Goal: Task Accomplishment & Management: Use online tool/utility

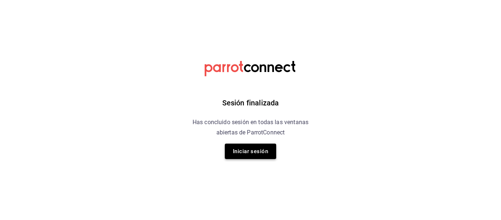
click at [243, 149] on button "Iniciar sesión" at bounding box center [250, 150] width 51 height 15
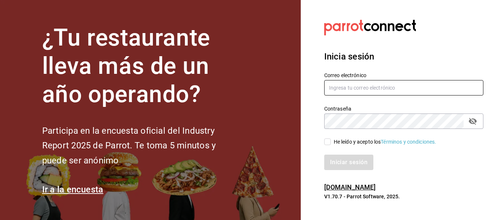
click at [390, 89] on input "text" at bounding box center [403, 87] width 159 height 15
type input "E"
type input "[EMAIL_ADDRESS][DOMAIN_NAME]"
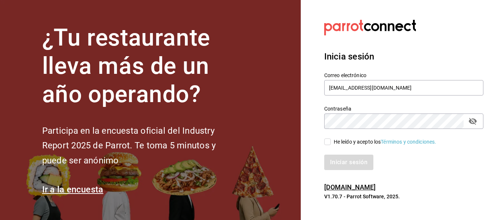
click at [350, 146] on div "Iniciar sesión" at bounding box center [400, 158] width 168 height 24
click at [351, 142] on div "He leído y acepto los Términos y condiciones." at bounding box center [385, 142] width 103 height 8
click at [331, 142] on input "He leído y acepto los Términos y condiciones." at bounding box center [327, 141] width 7 height 7
checkbox input "true"
click at [340, 169] on button "Iniciar sesión" at bounding box center [349, 161] width 50 height 15
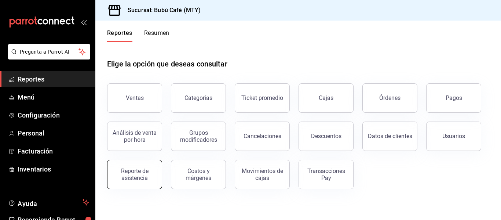
click at [132, 168] on div "Reporte de asistencia" at bounding box center [135, 174] width 46 height 14
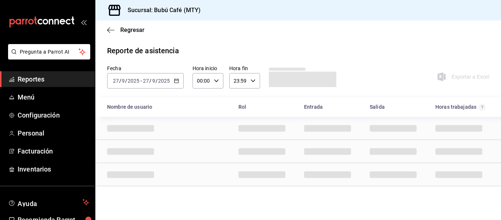
click at [179, 77] on div "[DATE] [DATE] - [DATE] [DATE]" at bounding box center [145, 80] width 77 height 15
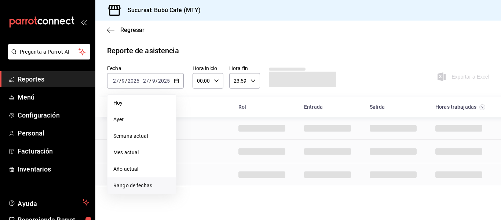
click at [131, 183] on span "Rango de fechas" at bounding box center [141, 186] width 57 height 8
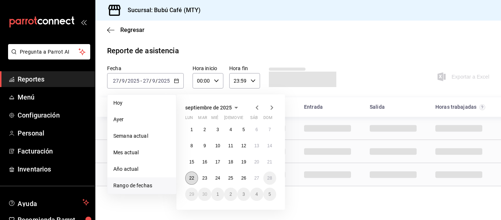
click at [195, 177] on button "22" at bounding box center [191, 177] width 13 height 13
click at [247, 182] on button "26" at bounding box center [243, 177] width 13 height 13
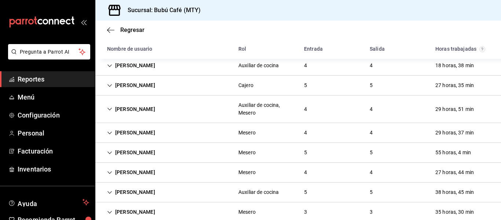
scroll to position [134, 0]
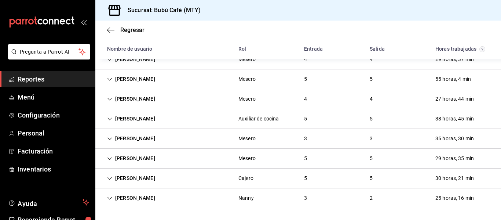
click at [155, 176] on div "[PERSON_NAME]" at bounding box center [131, 178] width 60 height 14
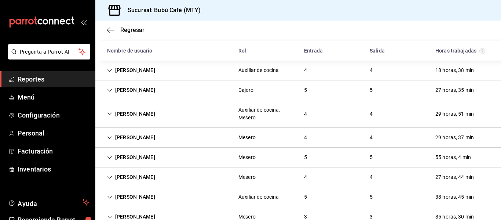
scroll to position [0, 0]
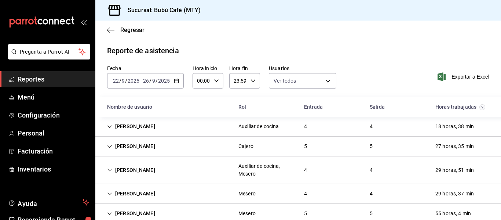
click at [176, 84] on div "2025-09-22 22 / 9 / 2025 - 2025-09-26 26 / 9 / 2025" at bounding box center [145, 80] width 77 height 15
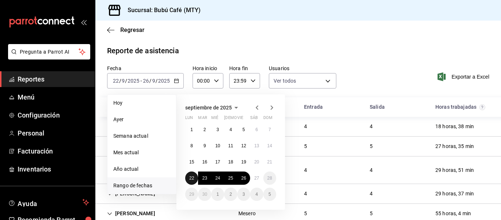
click at [192, 174] on button "22" at bounding box center [191, 177] width 13 height 13
click at [253, 178] on button "27" at bounding box center [256, 177] width 13 height 13
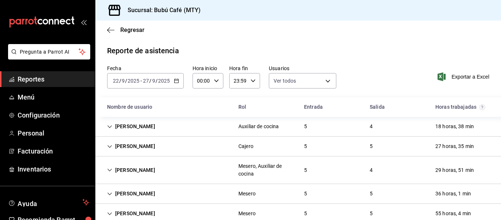
scroll to position [134, 0]
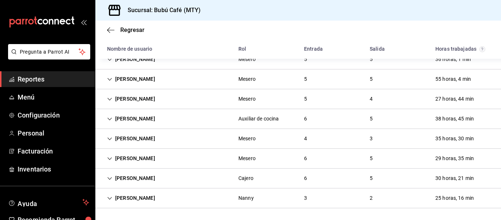
click at [160, 176] on div "Abdias Uzi Villa Hernandez" at bounding box center [131, 178] width 60 height 14
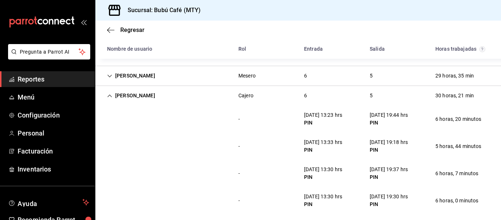
scroll to position [215, 0]
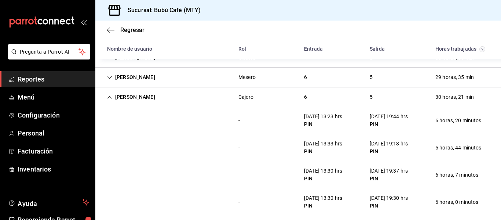
click at [158, 98] on div "Abdias Uzi Villa Hernandez" at bounding box center [131, 97] width 60 height 14
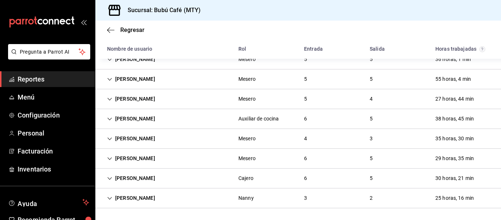
scroll to position [134, 0]
click at [143, 160] on div "Abigail Hernandez" at bounding box center [131, 159] width 60 height 14
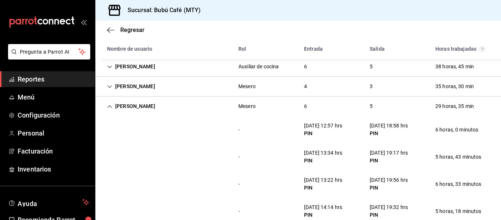
scroll to position [187, 0]
click at [141, 96] on div "ANACAMILA ESPINOSA Mesero 4 3 35 horas, 30 min" at bounding box center [298, 86] width 406 height 20
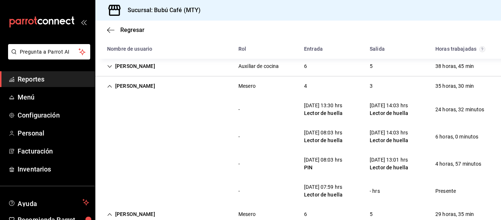
click at [130, 215] on div "Abigail Hernandez" at bounding box center [131, 214] width 60 height 14
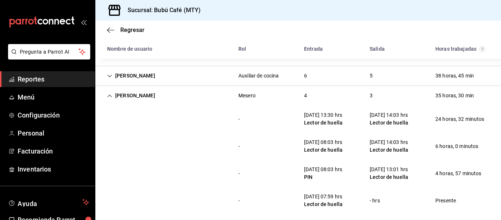
scroll to position [177, 0]
click at [141, 99] on div "ANACAMILA ESPINOSA" at bounding box center [131, 96] width 60 height 14
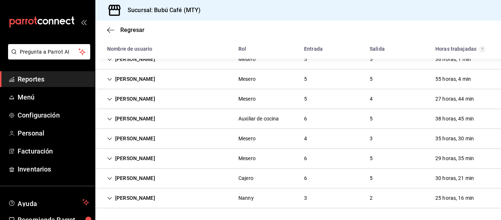
scroll to position [134, 0]
click at [136, 116] on div "JOSE MANUEL SANCHEZ SILVA" at bounding box center [131, 119] width 60 height 14
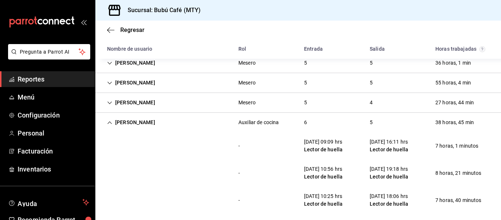
scroll to position [130, 0]
click at [169, 130] on div "JOSE MANUEL SANCHEZ SILVA Auxiliar de cocina 6 5 38 horas, 45 min" at bounding box center [298, 122] width 406 height 19
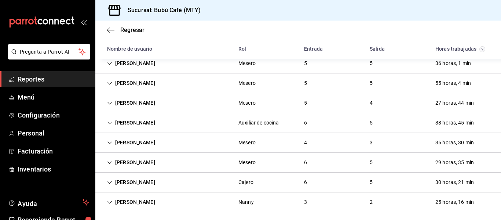
click at [135, 106] on div "ZAIRA DIEGO AGUIRRE" at bounding box center [131, 103] width 60 height 14
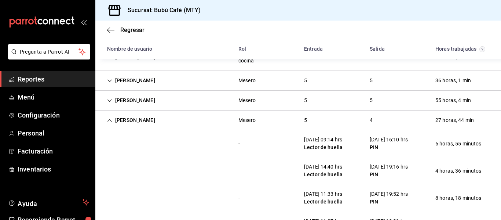
scroll to position [112, 0]
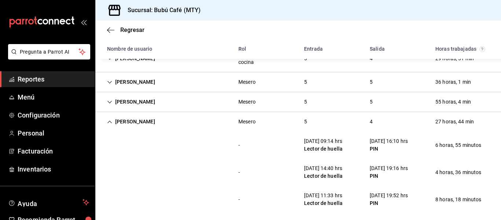
click at [149, 122] on div "ZAIRA DIEGO AGUIRRE" at bounding box center [131, 122] width 60 height 14
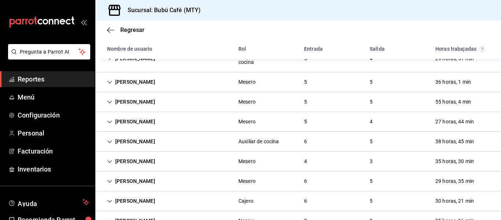
click at [143, 103] on div "SEBASTIAN CANTU" at bounding box center [131, 102] width 60 height 14
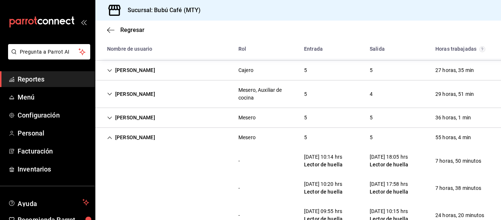
scroll to position [76, 0]
click at [128, 141] on div "SEBASTIAN CANTU" at bounding box center [131, 138] width 60 height 14
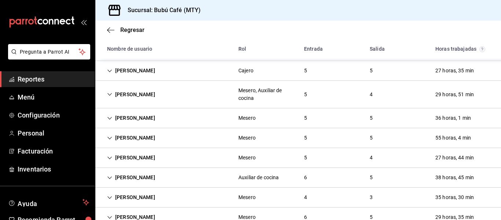
click at [134, 120] on div "Jennifer Padron" at bounding box center [131, 118] width 60 height 14
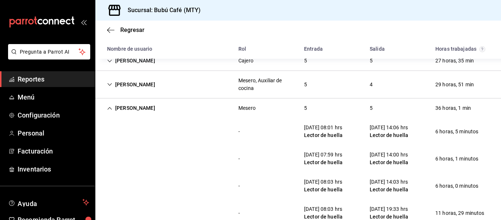
scroll to position [85, 0]
click at [120, 108] on div "Jennifer Padron" at bounding box center [131, 109] width 60 height 14
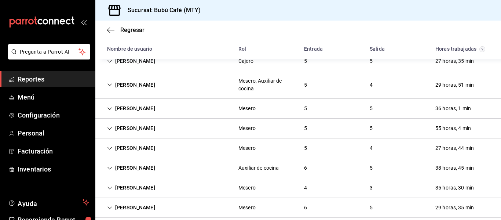
click at [161, 81] on div "SANDRA GARCIA HERNANDEZ" at bounding box center [131, 85] width 60 height 14
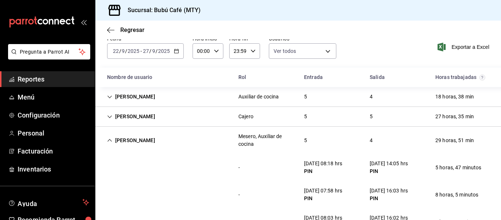
scroll to position [29, 0]
click at [152, 139] on div "SANDRA GARCIA HERNANDEZ" at bounding box center [131, 141] width 60 height 14
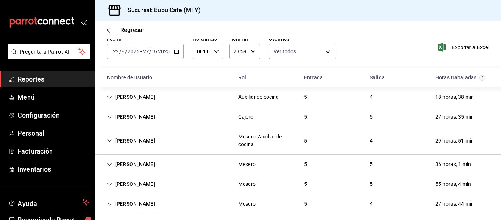
click at [132, 116] on div "Monserrat Rangel" at bounding box center [131, 117] width 60 height 14
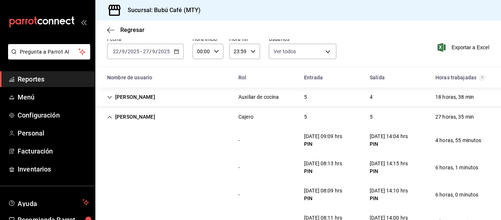
click at [132, 116] on div "Monserrat Rangel" at bounding box center [131, 117] width 60 height 14
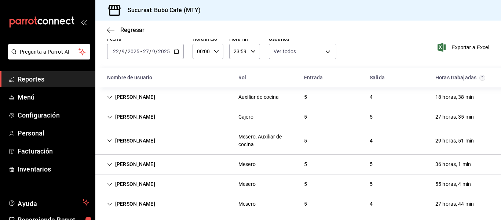
click at [132, 94] on div "Ulises Rosas" at bounding box center [131, 97] width 60 height 14
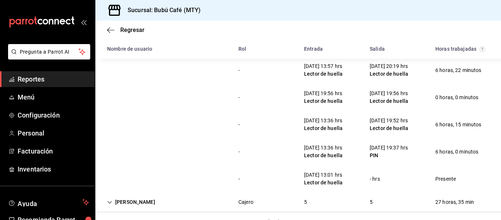
scroll to position [80, 0]
click at [339, 150] on div "26/09/25 13:36 hrs" at bounding box center [323, 147] width 39 height 8
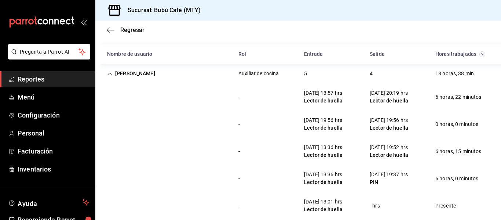
scroll to position [32, 0]
